Goal: Transaction & Acquisition: Book appointment/travel/reservation

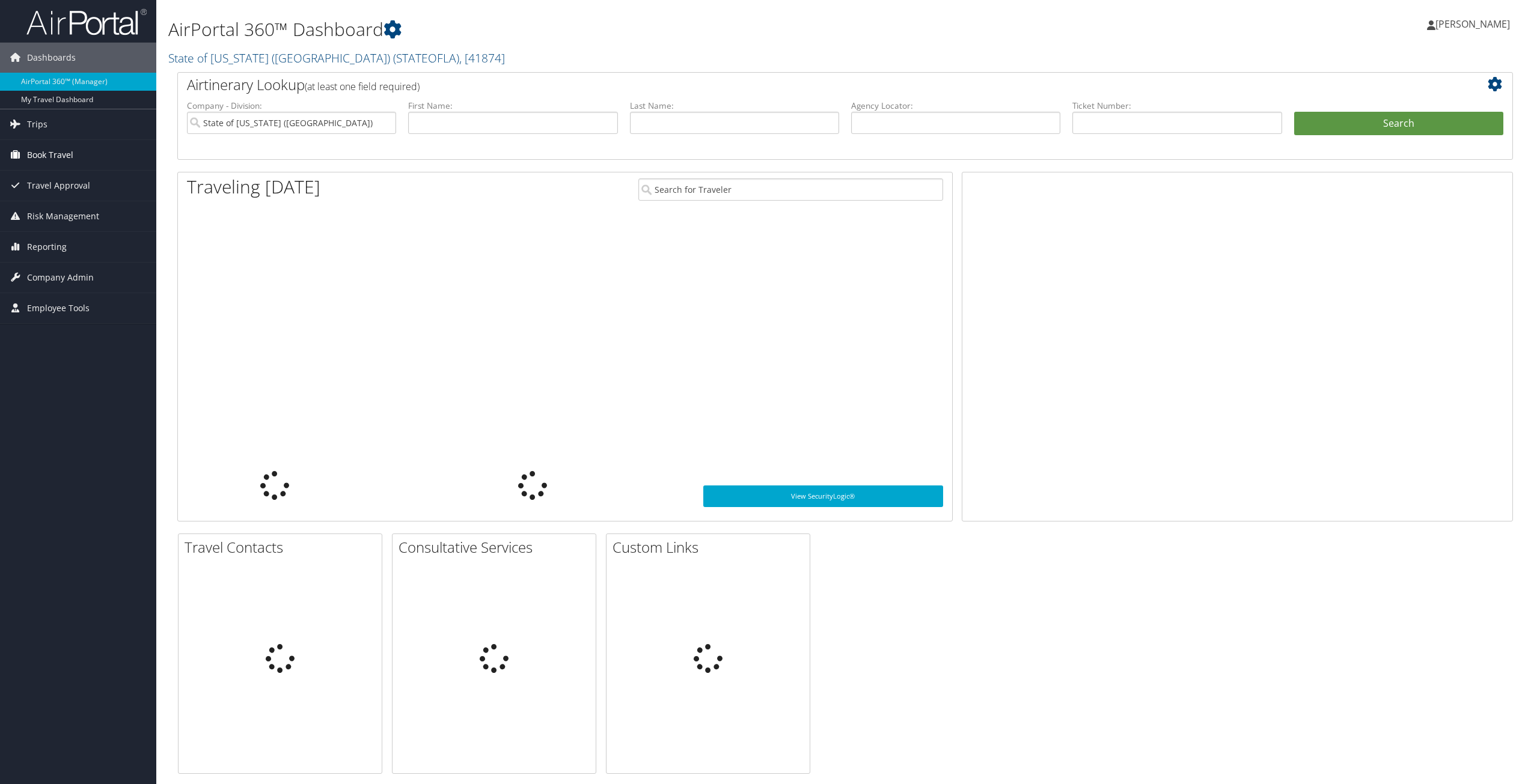
click at [46, 150] on span "Book Travel" at bounding box center [49, 155] width 46 height 30
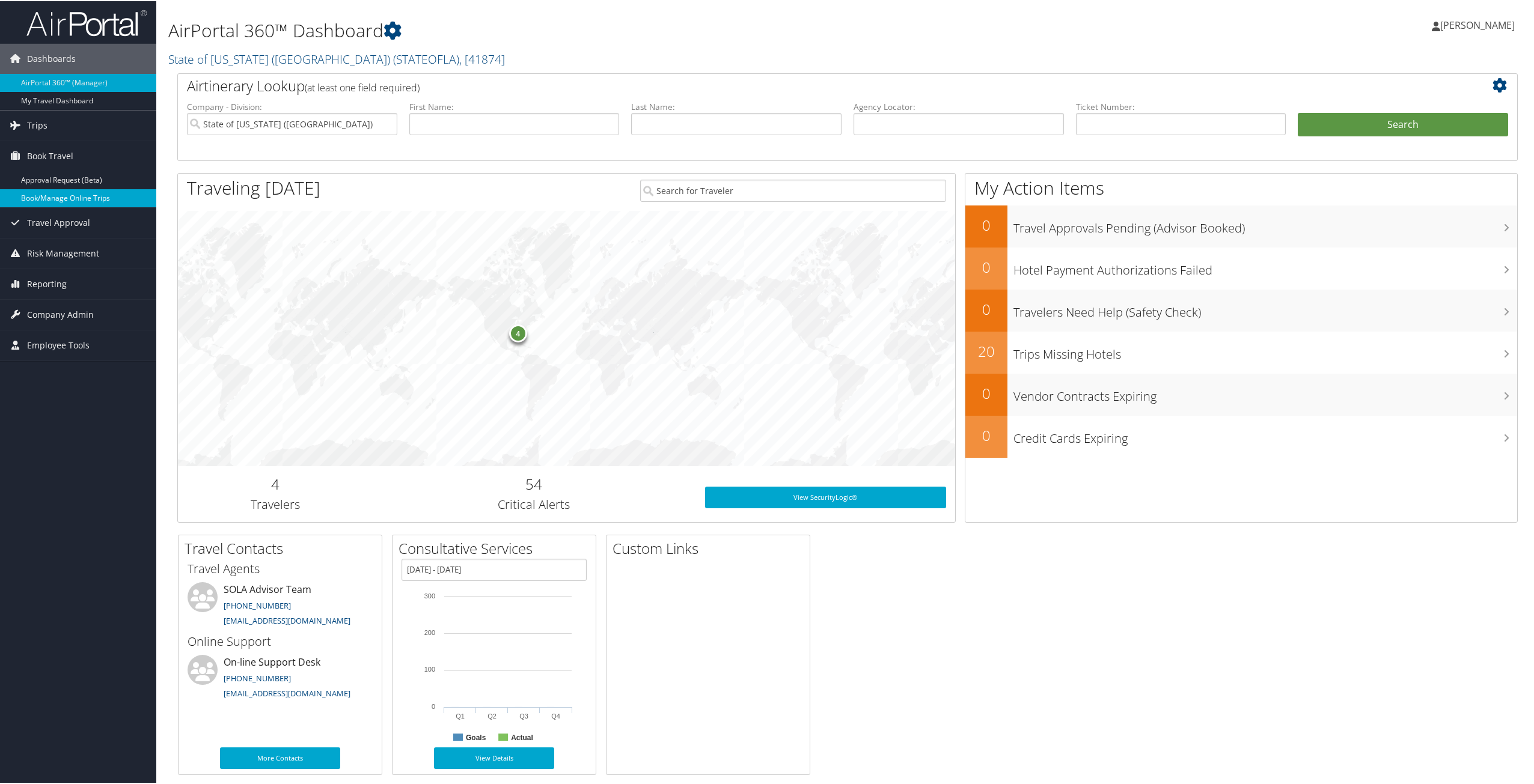
click at [57, 199] on link "Book/Manage Online Trips" at bounding box center [78, 197] width 156 height 18
